Goal: Information Seeking & Learning: Learn about a topic

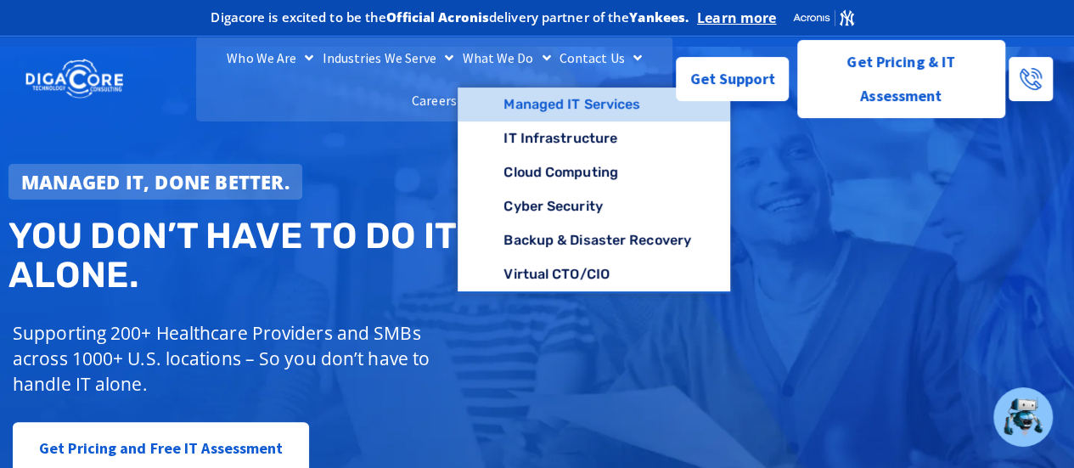
click at [514, 121] on link "Managed IT Services" at bounding box center [594, 104] width 273 height 34
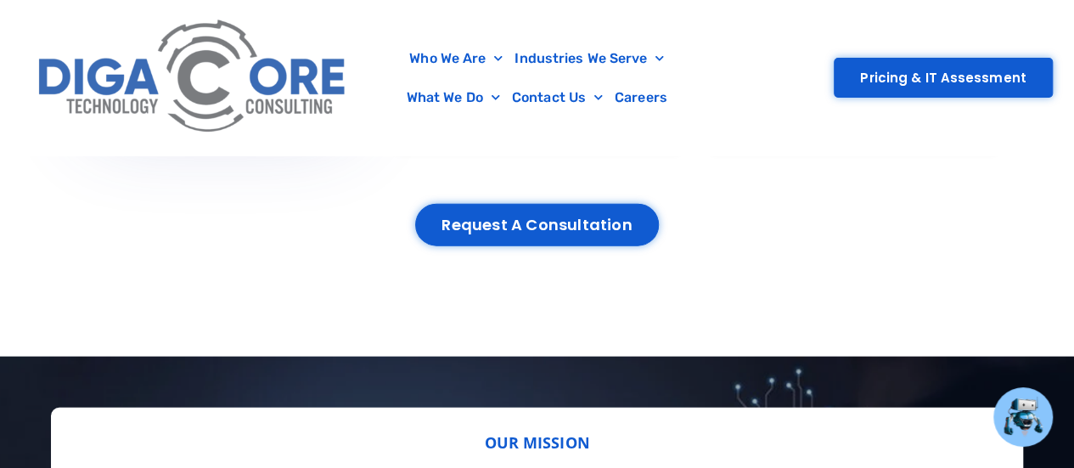
scroll to position [1684, 0]
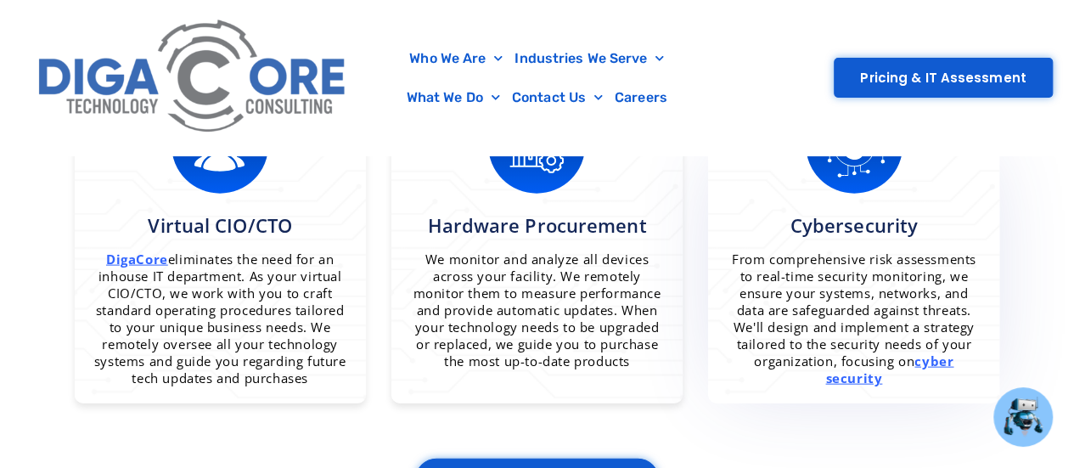
click at [856, 369] on u "cyber security" at bounding box center [889, 369] width 128 height 34
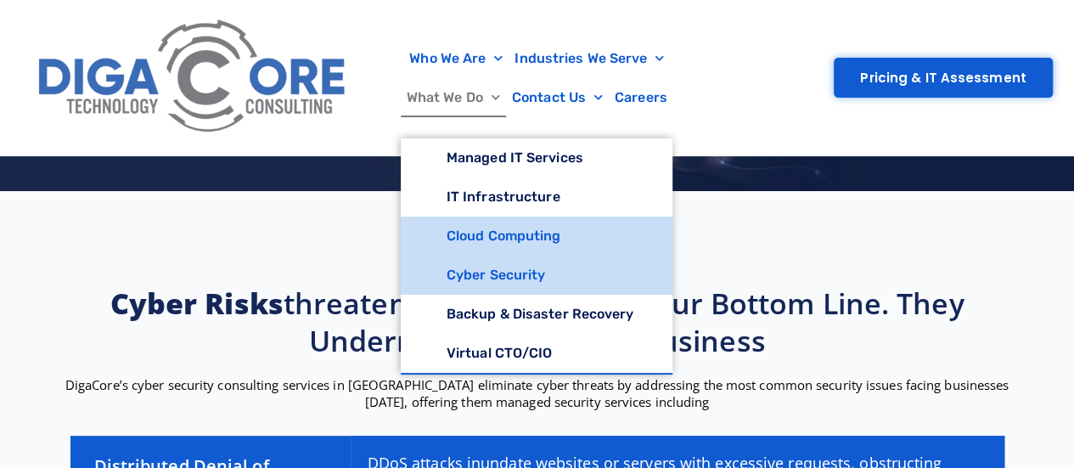
scroll to position [340, 0]
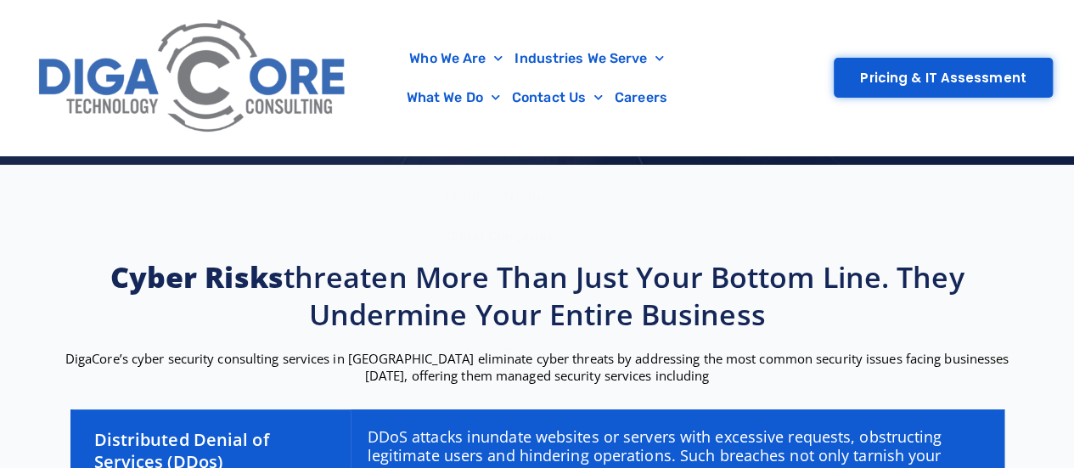
click at [301, 279] on h2 "Cyber risks threaten more than just your bottom line. They undermine your entir…" at bounding box center [537, 295] width 951 height 75
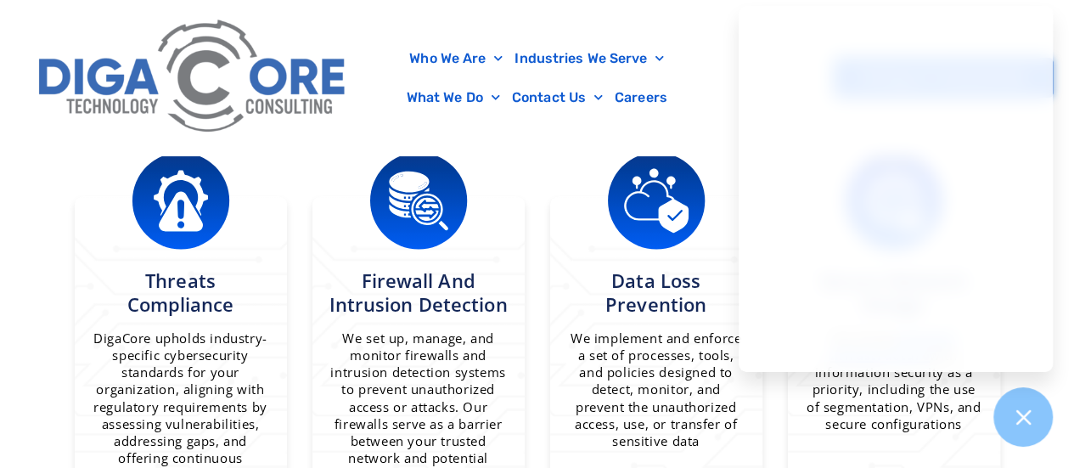
scroll to position [1189, 0]
